Goal: Task Accomplishment & Management: Manage account settings

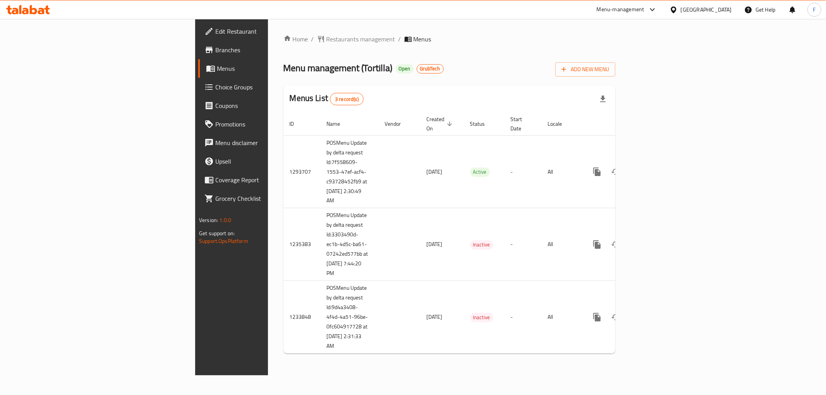
drag, startPoint x: 87, startPoint y: 279, endPoint x: 110, endPoint y: 260, distance: 30.5
click at [195, 279] on div "Edit Restaurant Branches Menus Choice Groups Coupons Promotions Menu disclaimer…" at bounding box center [264, 216] width 138 height 395
click at [284, 72] on span "Menu management ( Tortilla )" at bounding box center [338, 67] width 109 height 17
copy span "Tortilla"
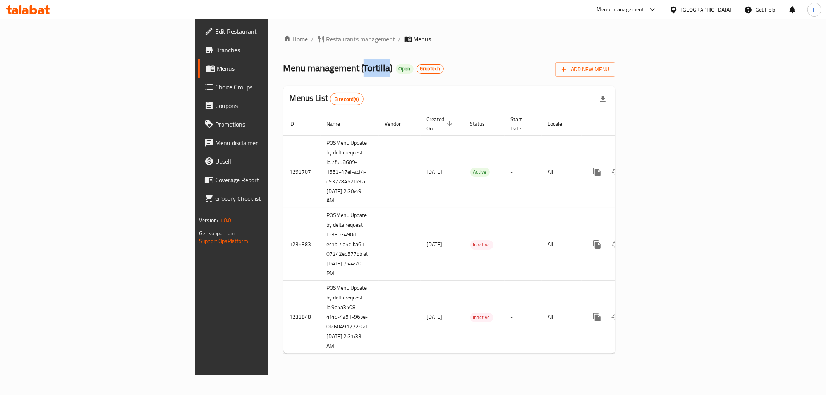
click at [195, 318] on div "Edit Restaurant Branches Menus Choice Groups Coupons Promotions Menu disclaimer…" at bounding box center [264, 216] width 138 height 395
click at [284, 72] on span "Menu management ( Tortilla )" at bounding box center [338, 68] width 109 height 17
copy span "Tortilla"
click at [326, 37] on span "Restaurants management" at bounding box center [360, 39] width 69 height 9
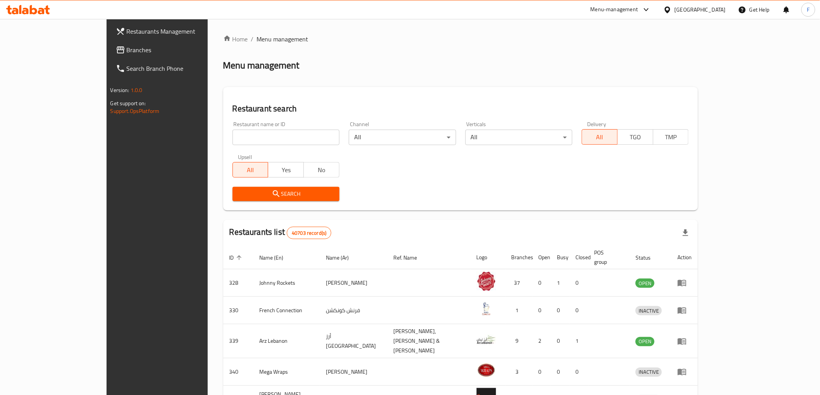
click at [272, 140] on input "search" at bounding box center [285, 137] width 107 height 15
paste input "Tortilla"
type input "Tortilla"
click button "Search" at bounding box center [285, 194] width 107 height 14
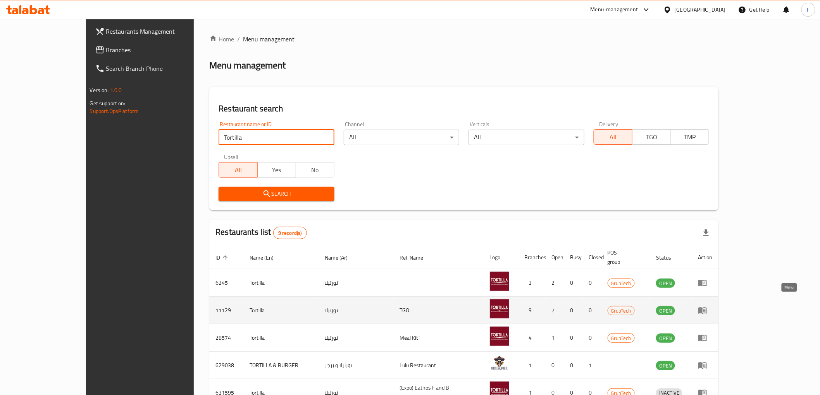
click at [706, 308] on icon "enhanced table" at bounding box center [702, 311] width 9 height 7
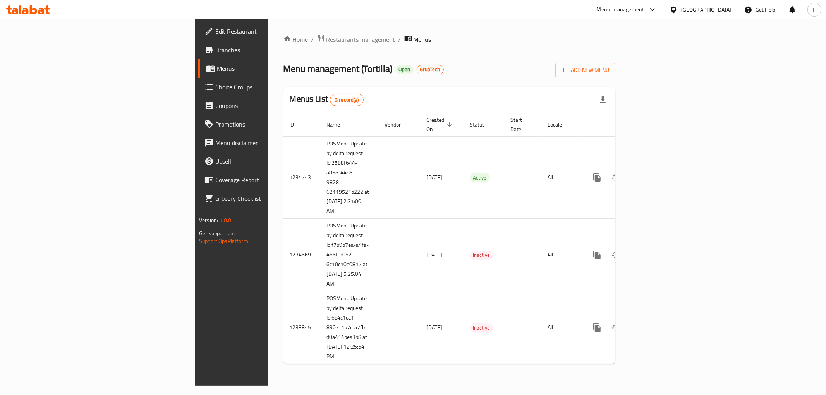
click at [268, 28] on div "Home / Restaurants management / Menus Menu management ( Tortilla ) Open GrubTec…" at bounding box center [449, 202] width 363 height 367
click at [284, 69] on span "Menu management ( Tortilla )" at bounding box center [338, 68] width 109 height 17
copy span "Tortilla"
click at [326, 36] on span "Restaurants management" at bounding box center [360, 39] width 69 height 9
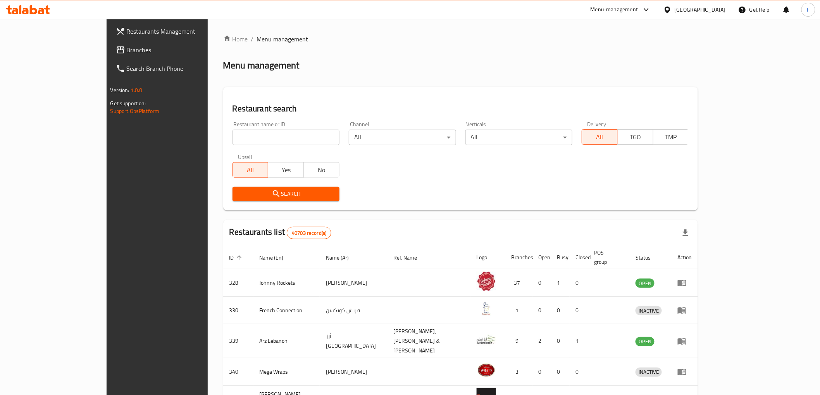
click at [266, 137] on input "search" at bounding box center [285, 137] width 107 height 15
paste input "Mashrou3 Tabkha"
type input "Mashrou3 Tabkha"
click button "Search" at bounding box center [285, 194] width 107 height 14
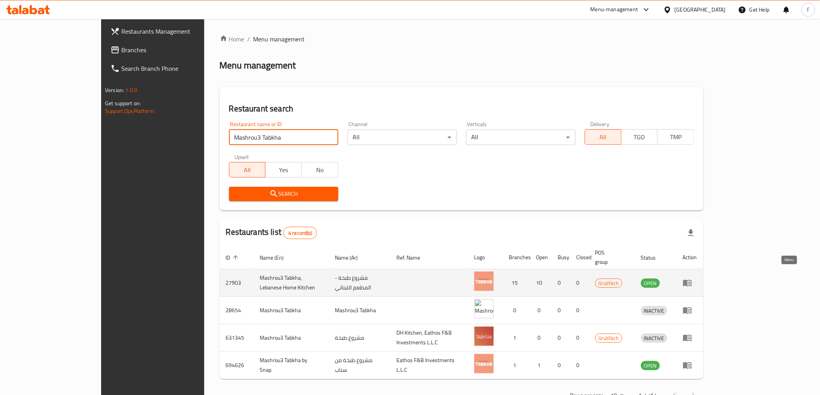
click at [697, 278] on link "enhanced table" at bounding box center [689, 282] width 14 height 9
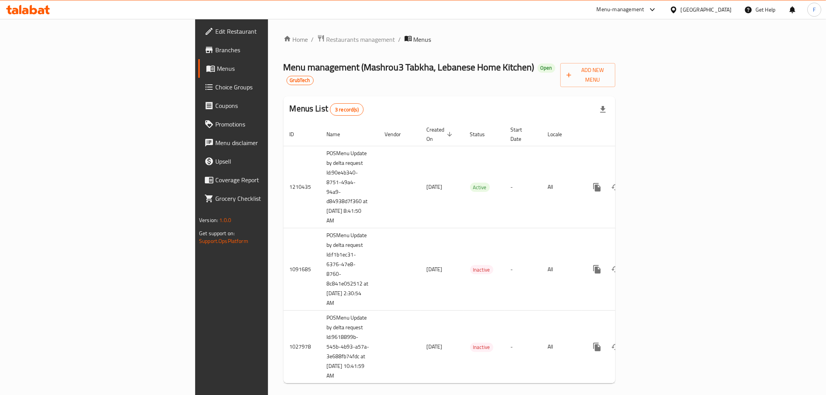
click at [195, 293] on div "Edit Restaurant Branches Menus Choice Groups Coupons Promotions Menu disclaimer…" at bounding box center [264, 216] width 138 height 395
click at [284, 68] on span "Menu management ( Mashrou3 Tabkha, Lebanese Home Kitchen )" at bounding box center [409, 66] width 251 height 17
drag, startPoint x: 247, startPoint y: 68, endPoint x: 285, endPoint y: 65, distance: 38.9
click at [285, 65] on span "Menu management ( Mashrou3 Tabkha, Lebanese Home Kitchen )" at bounding box center [409, 66] width 251 height 17
copy span "Mashrou3 Tabkha"
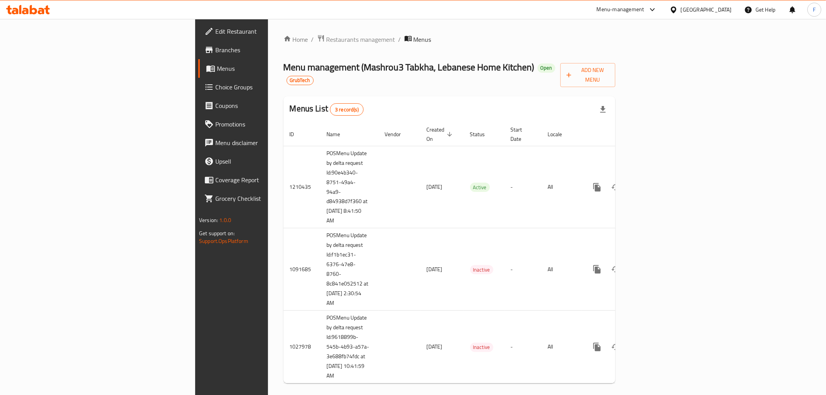
click at [195, 314] on div "Edit Restaurant Branches Menus Choice Groups Coupons Promotions Menu disclaimer…" at bounding box center [264, 216] width 138 height 395
click at [284, 71] on span "Menu management ( Mashrou3 Tabkha, Lebanese Home Kitchen )" at bounding box center [409, 66] width 251 height 17
drag, startPoint x: 247, startPoint y: 71, endPoint x: 285, endPoint y: 67, distance: 38.5
click at [285, 67] on span "Menu management ( Mashrou3 Tabkha, Lebanese Home Kitchen )" at bounding box center [409, 66] width 251 height 17
copy span "Mashrou3 Tabkha"
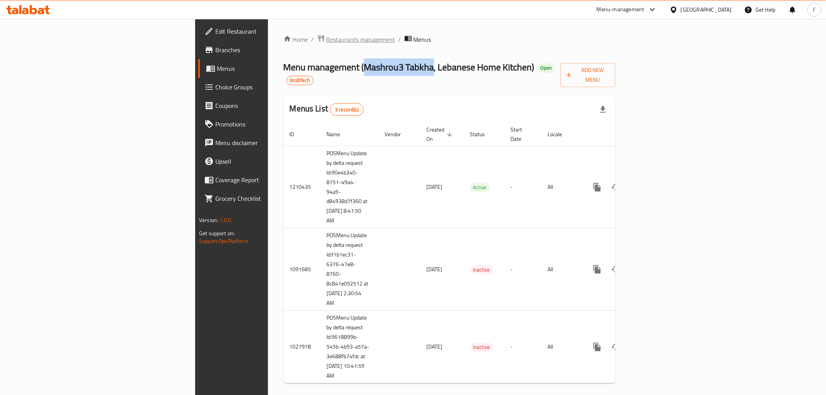
click at [326, 39] on span "Restaurants management" at bounding box center [360, 39] width 69 height 9
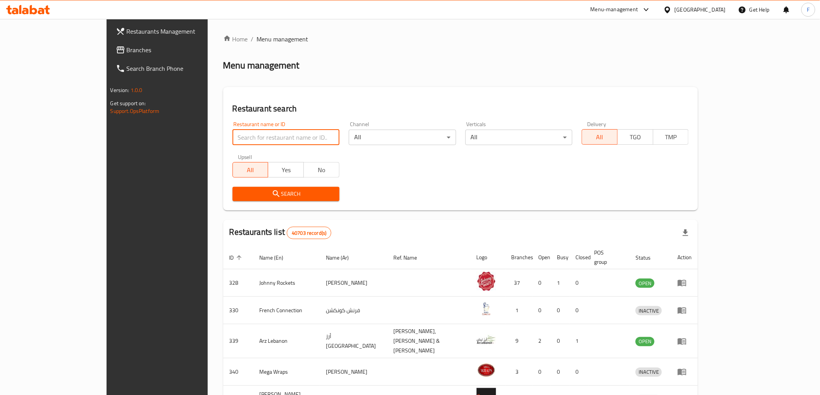
click at [238, 138] on input "search" at bounding box center [285, 137] width 107 height 15
paste input "Mashrou3 Tabkha"
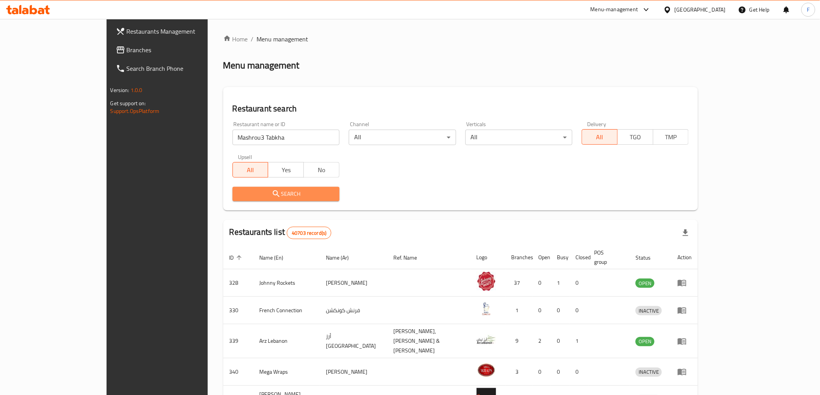
click at [293, 199] on span "Search" at bounding box center [286, 194] width 95 height 10
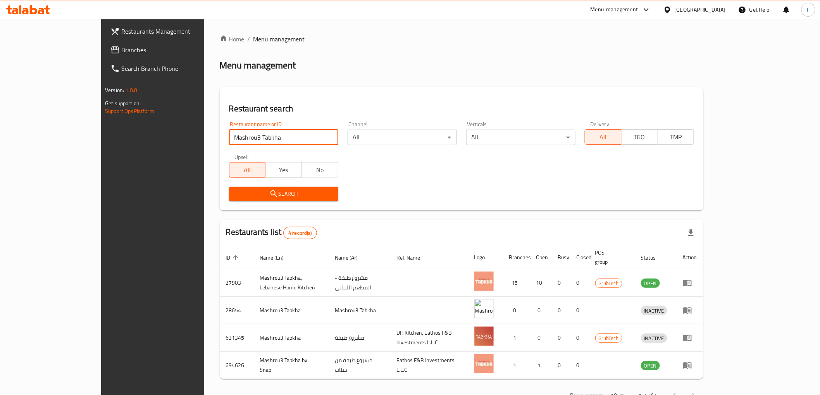
click at [229, 139] on input "Mashrou3 Tabkha" at bounding box center [283, 137] width 109 height 15
paste input "Alien Burger"
type input "Alien Burger"
click button "Search" at bounding box center [283, 194] width 109 height 14
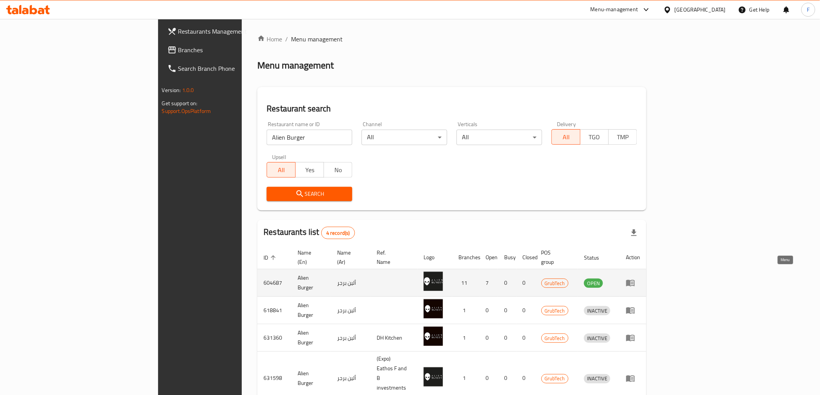
click at [635, 278] on icon "enhanced table" at bounding box center [629, 282] width 9 height 9
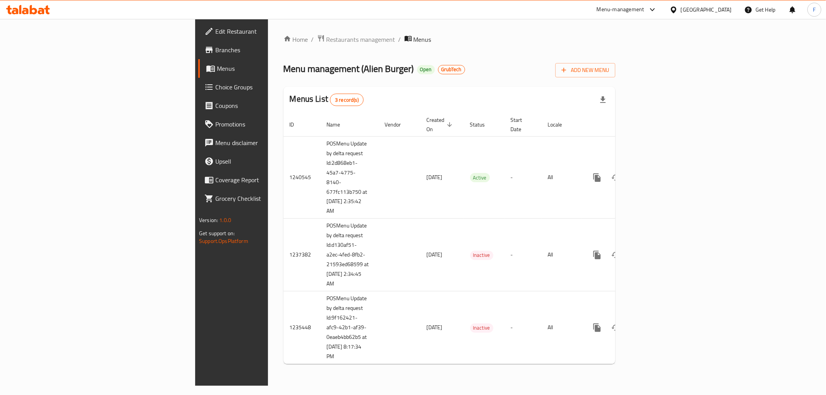
drag, startPoint x: 66, startPoint y: 304, endPoint x: 108, endPoint y: 268, distance: 55.5
click at [195, 304] on div "Edit Restaurant Branches Menus Choice Groups Coupons Promotions Menu disclaimer…" at bounding box center [264, 216] width 138 height 395
click at [284, 70] on span "Menu management ( Alien Burger )" at bounding box center [349, 68] width 131 height 17
drag, startPoint x: 240, startPoint y: 70, endPoint x: 276, endPoint y: 70, distance: 36.0
click at [284, 70] on span "Menu management ( Alien Burger )" at bounding box center [349, 68] width 131 height 17
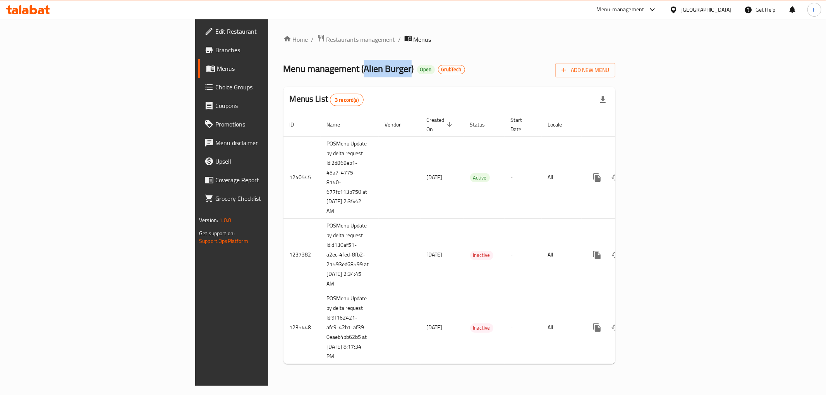
copy span "Alien Burger"
click at [195, 295] on div "Edit Restaurant Branches Menus Choice Groups Coupons Promotions Menu disclaimer…" at bounding box center [264, 216] width 138 height 395
drag, startPoint x: 57, startPoint y: 293, endPoint x: 200, endPoint y: 179, distance: 183.3
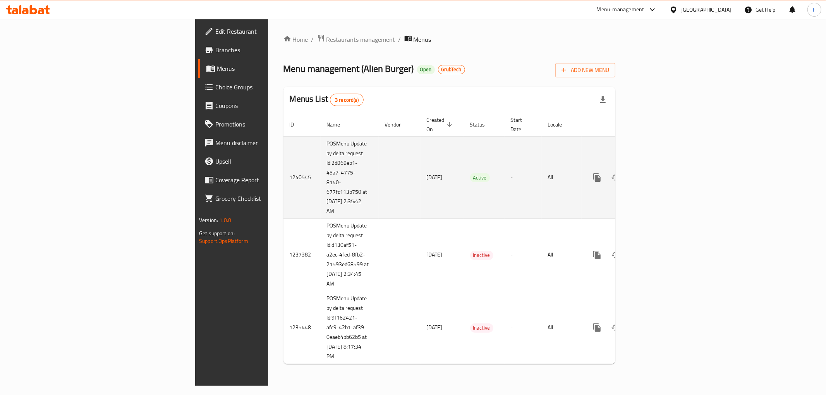
click at [195, 292] on div "Edit Restaurant Branches Menus Choice Groups Coupons Promotions Menu disclaimer…" at bounding box center [264, 216] width 138 height 395
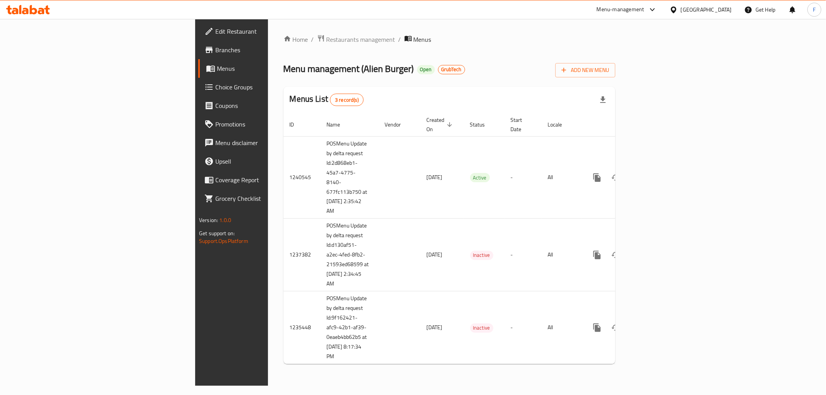
click at [284, 72] on span "Menu management ( Alien Burger )" at bounding box center [349, 68] width 131 height 17
click at [284, 71] on span "Menu management ( Alien Burger )" at bounding box center [349, 68] width 131 height 17
drag, startPoint x: 238, startPoint y: 71, endPoint x: 258, endPoint y: 70, distance: 19.8
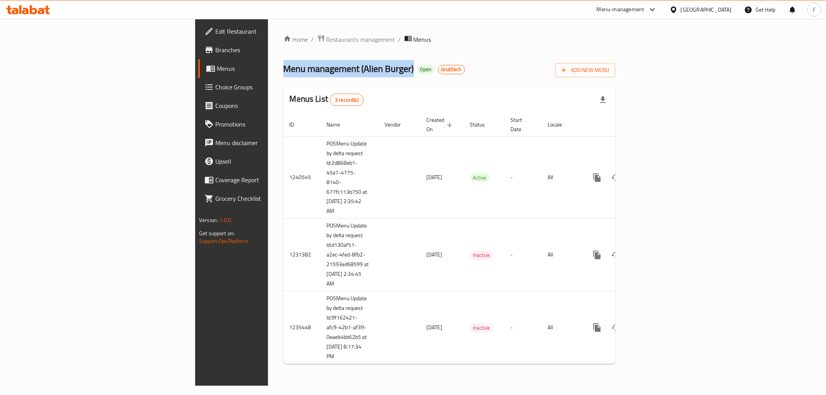
click at [284, 70] on span "Menu management ( Alien Burger )" at bounding box center [349, 68] width 131 height 17
click at [284, 72] on span "Menu management ( Alien Burger )" at bounding box center [349, 68] width 131 height 17
drag, startPoint x: 241, startPoint y: 72, endPoint x: 268, endPoint y: 72, distance: 26.3
click at [284, 72] on span "Menu management ( Alien Burger )" at bounding box center [349, 68] width 131 height 17
click at [195, 294] on div "Edit Restaurant Branches Menus Choice Groups Coupons Promotions Menu disclaimer…" at bounding box center [264, 216] width 138 height 395
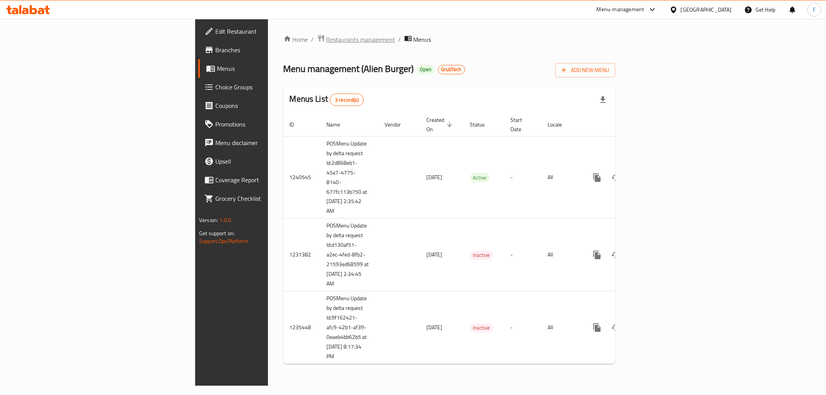
click at [326, 36] on span "Restaurants management" at bounding box center [360, 39] width 69 height 9
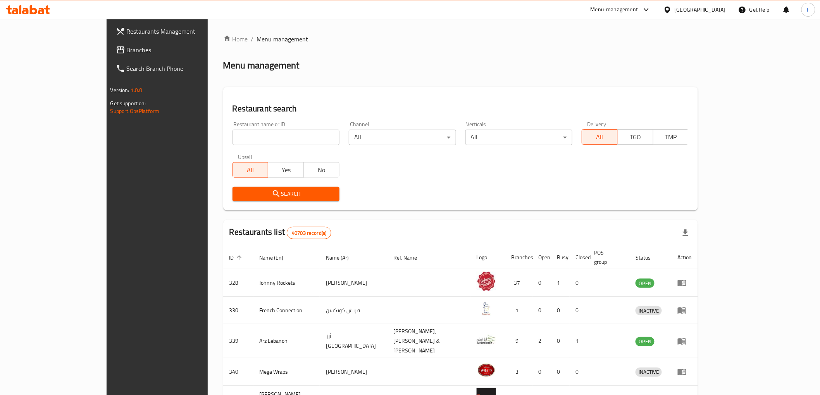
click at [248, 138] on input "search" at bounding box center [285, 137] width 107 height 15
paste input "Thai"
click button "Search" at bounding box center [285, 194] width 107 height 14
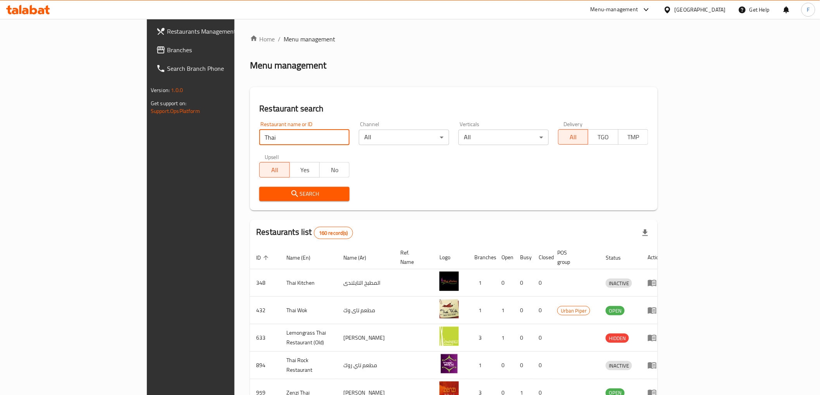
click at [259, 135] on input "Thai" at bounding box center [304, 137] width 90 height 15
paste input "Rosa’s Thai"
type input "Rosa’s Thai"
click button "Search" at bounding box center [304, 194] width 90 height 14
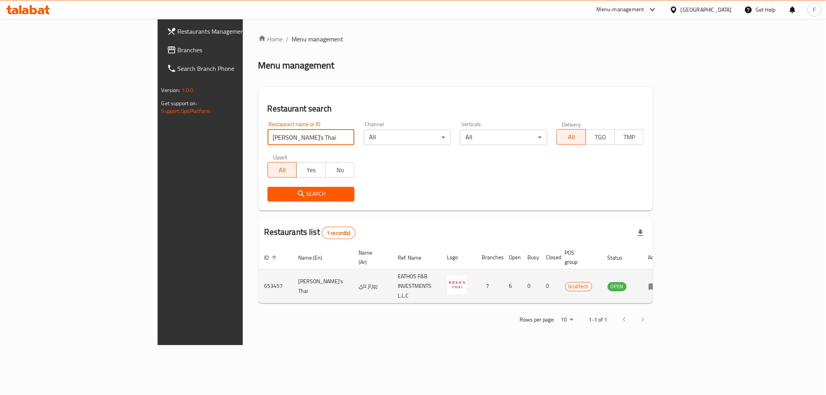
click at [669, 280] on td "enhanced table" at bounding box center [655, 287] width 27 height 34
click at [657, 284] on icon "enhanced table" at bounding box center [653, 287] width 9 height 7
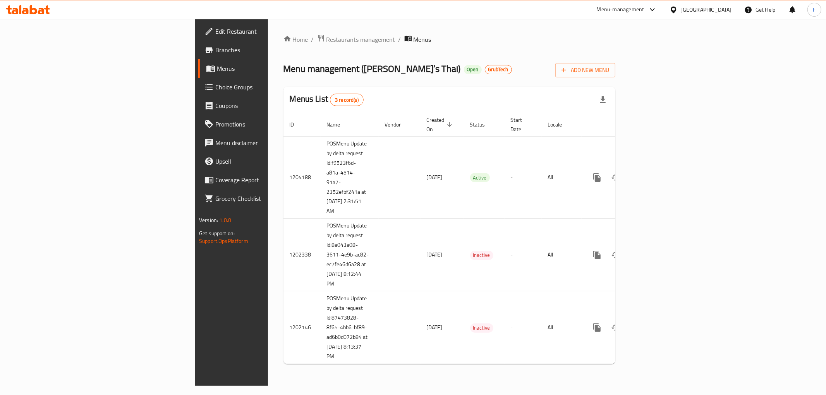
click at [195, 309] on div "Edit Restaurant Branches Menus Choice Groups Coupons Promotions Menu disclaimer…" at bounding box center [264, 216] width 138 height 395
click at [284, 67] on span "Menu management ( Rosa’s Thai )" at bounding box center [372, 68] width 177 height 17
drag, startPoint x: 246, startPoint y: 67, endPoint x: 266, endPoint y: 68, distance: 20.2
click at [284, 68] on span "Menu management ( Rosa’s Thai )" at bounding box center [372, 68] width 177 height 17
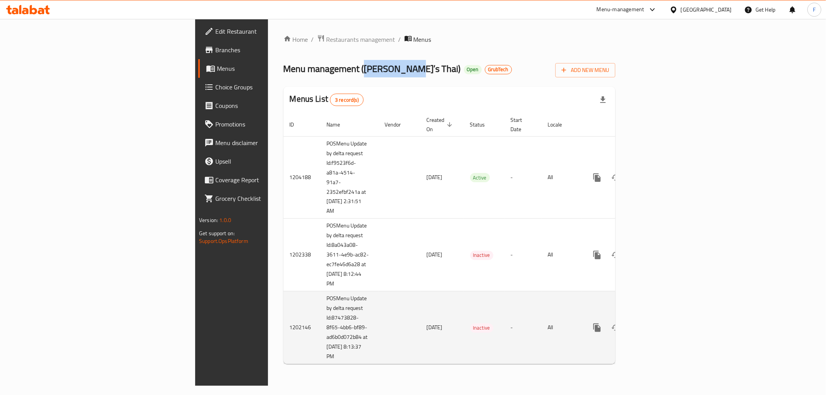
copy span "Rosa’s Thai"
